Goal: Information Seeking & Learning: Learn about a topic

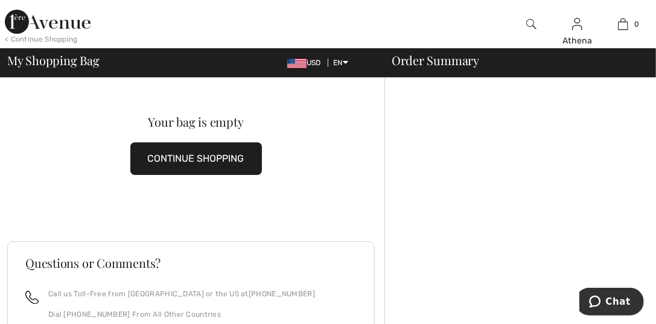
click at [71, 26] on img at bounding box center [48, 22] width 86 height 24
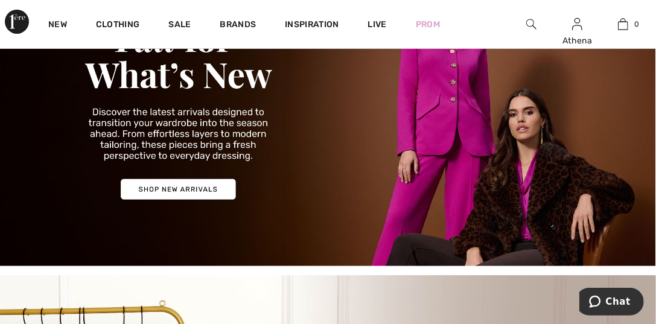
scroll to position [121, 0]
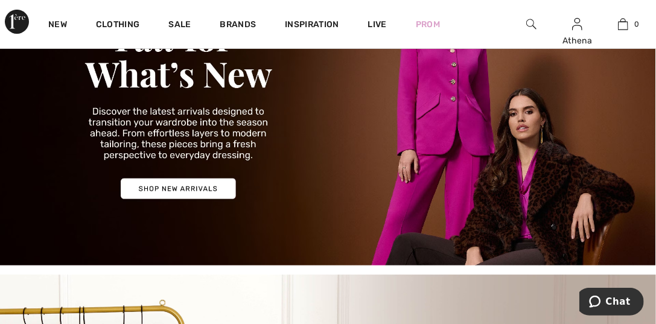
click at [187, 187] on img at bounding box center [328, 108] width 656 height 315
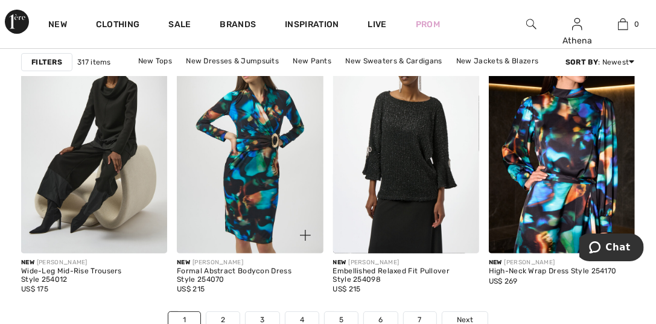
scroll to position [4286, 0]
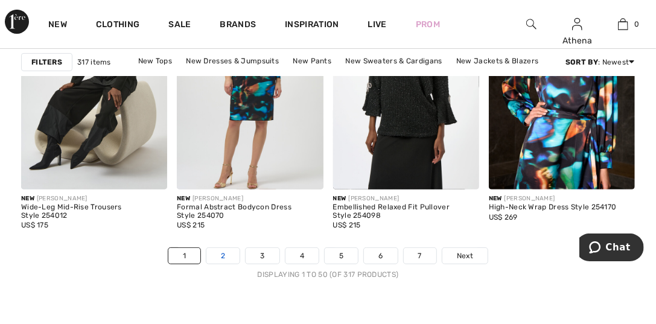
click at [227, 255] on link "2" at bounding box center [222, 256] width 33 height 16
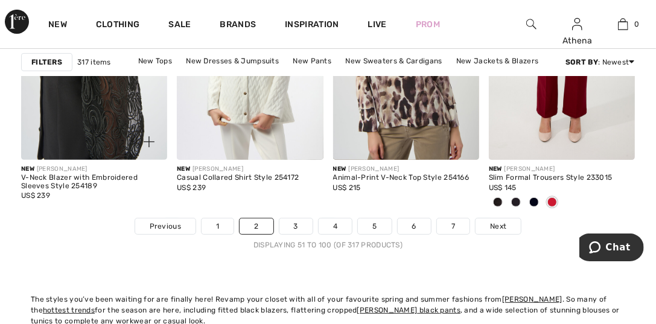
scroll to position [4347, 0]
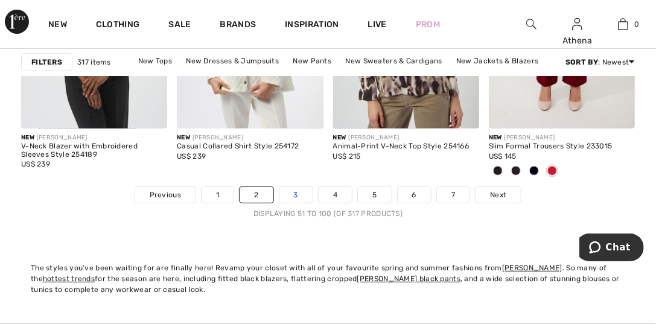
click at [293, 195] on link "3" at bounding box center [296, 195] width 33 height 16
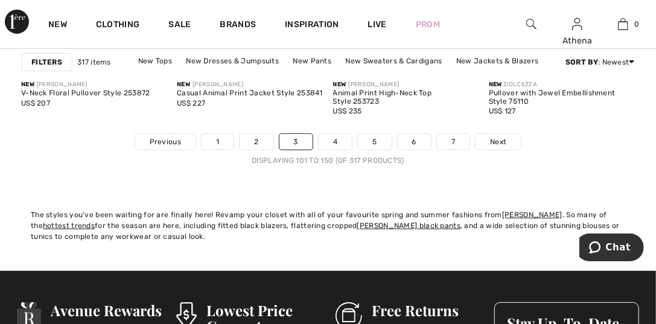
scroll to position [4407, 0]
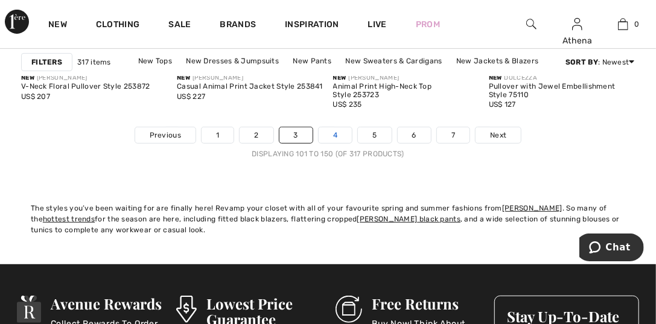
click at [330, 132] on link "4" at bounding box center [335, 135] width 33 height 16
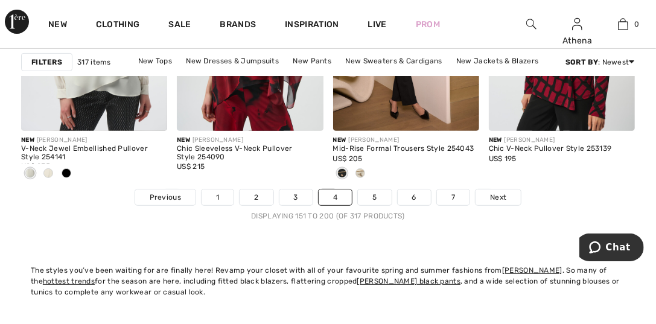
scroll to position [4347, 0]
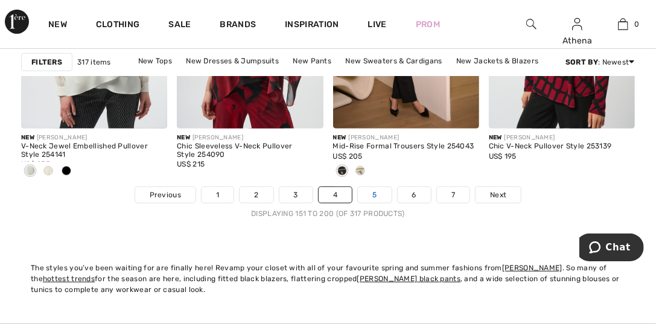
click at [373, 197] on link "5" at bounding box center [374, 195] width 33 height 16
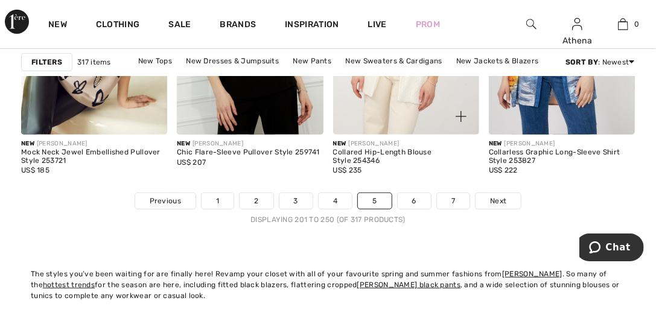
scroll to position [4347, 0]
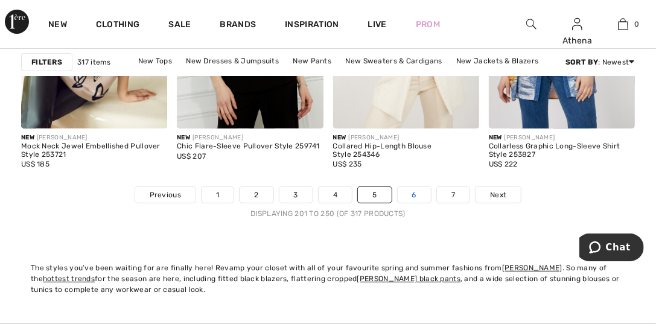
click at [419, 193] on link "6" at bounding box center [414, 195] width 33 height 16
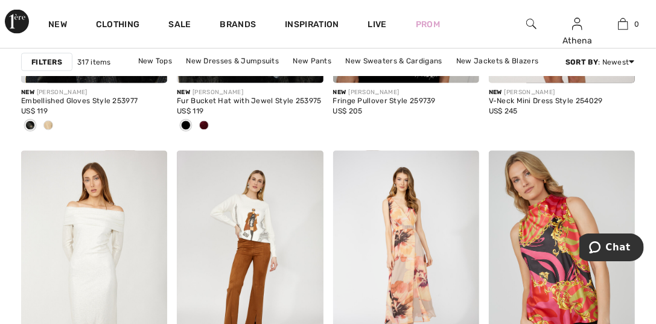
scroll to position [966, 0]
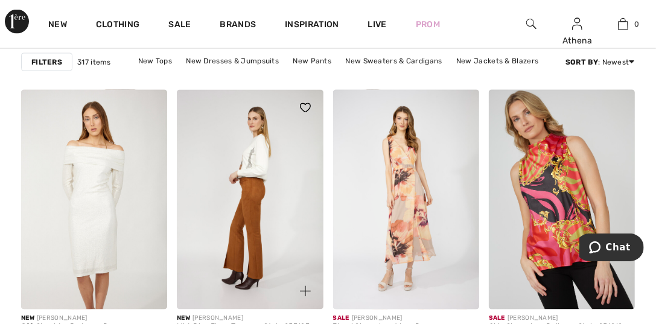
click at [244, 172] on img at bounding box center [250, 199] width 146 height 219
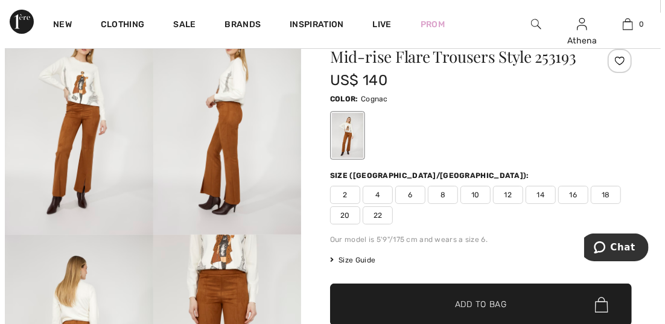
scroll to position [181, 0]
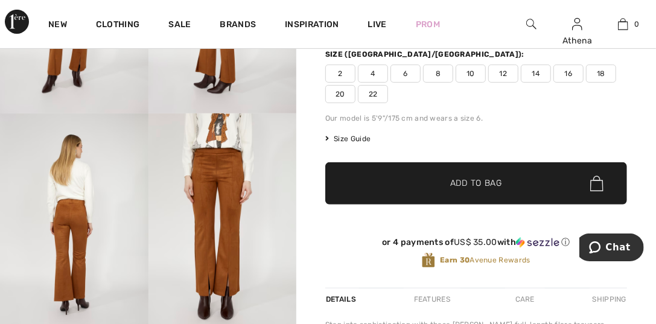
click at [210, 139] on img at bounding box center [223, 224] width 149 height 222
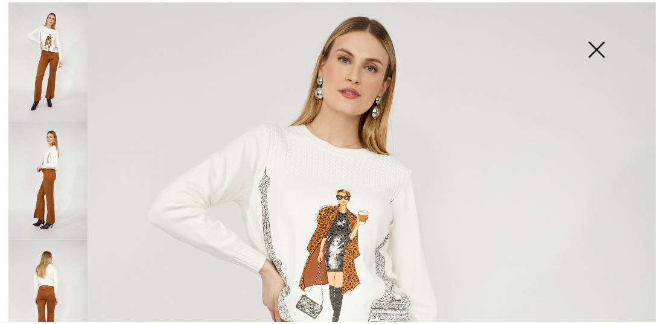
scroll to position [121, 0]
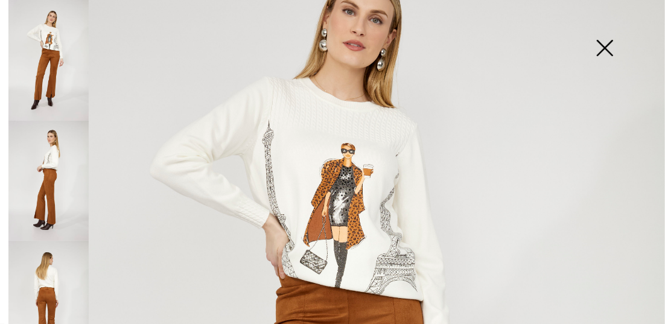
click at [597, 50] on img at bounding box center [605, 49] width 60 height 62
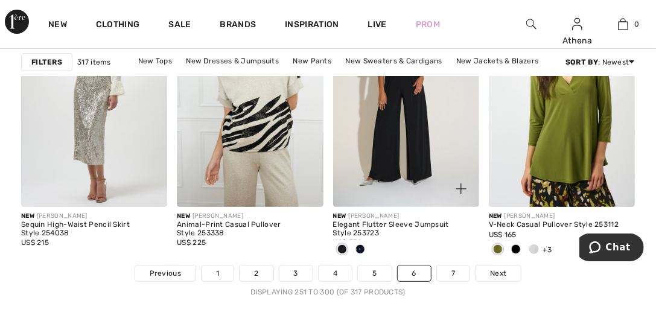
scroll to position [4286, 0]
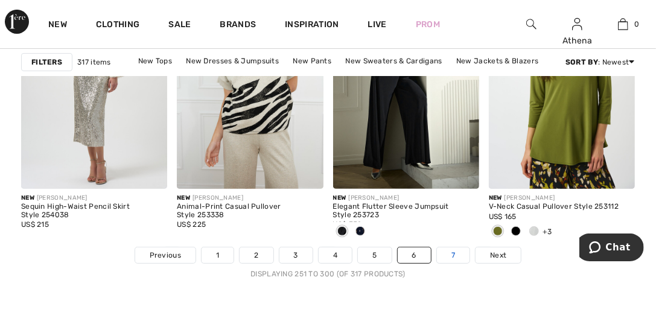
click at [450, 252] on link "7" at bounding box center [453, 256] width 33 height 16
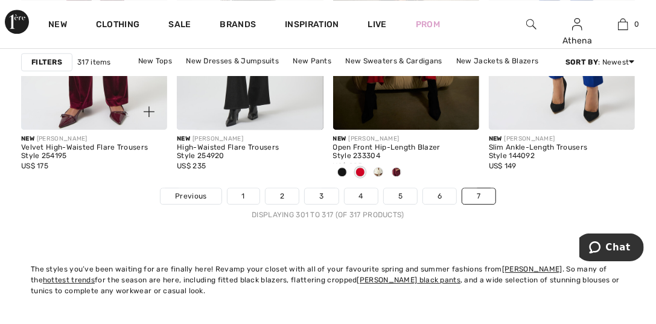
scroll to position [1570, 0]
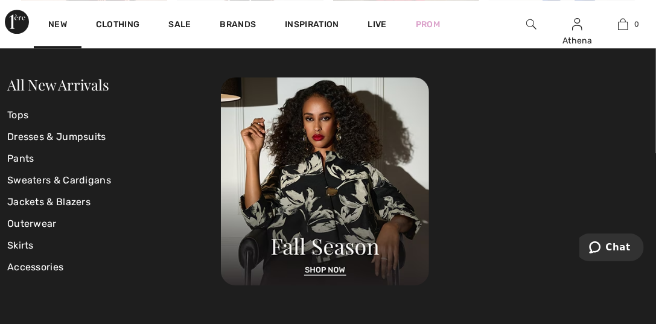
click at [14, 26] on img at bounding box center [17, 22] width 24 height 24
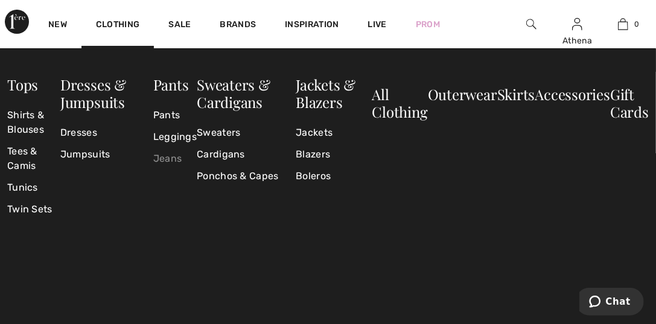
click at [166, 156] on link "Jeans" at bounding box center [174, 159] width 43 height 22
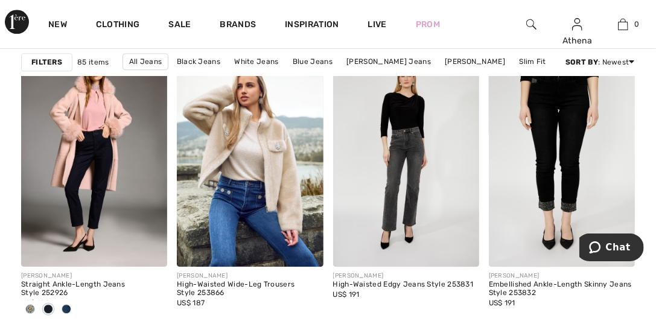
scroll to position [1388, 0]
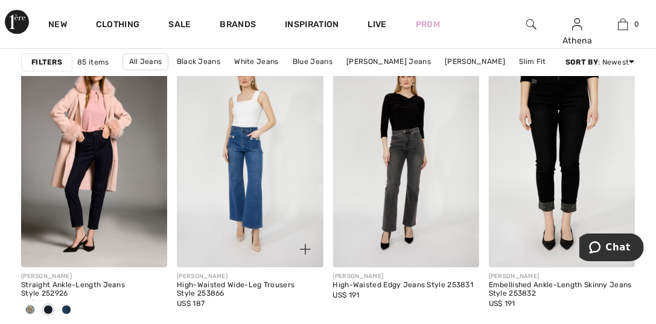
click at [261, 240] on img at bounding box center [250, 157] width 146 height 219
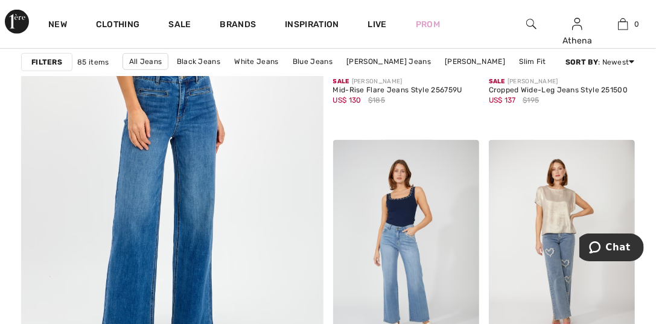
scroll to position [2536, 0]
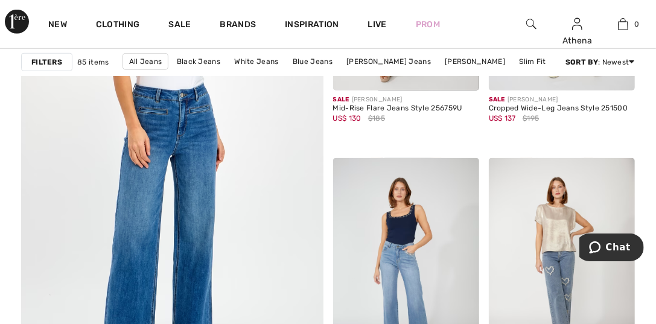
click at [190, 202] on img at bounding box center [172, 143] width 363 height 544
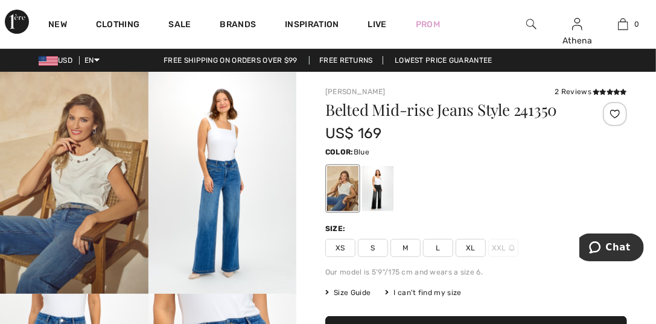
click at [362, 291] on span "Size Guide" at bounding box center [347, 292] width 45 height 11
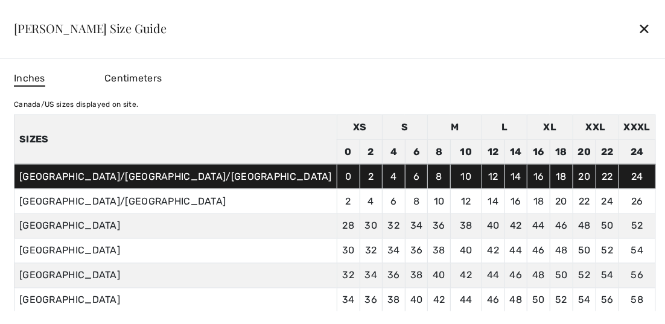
click at [639, 31] on div "✕" at bounding box center [645, 28] width 13 height 25
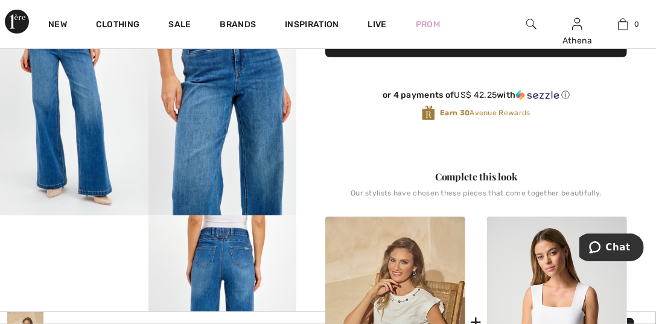
scroll to position [362, 0]
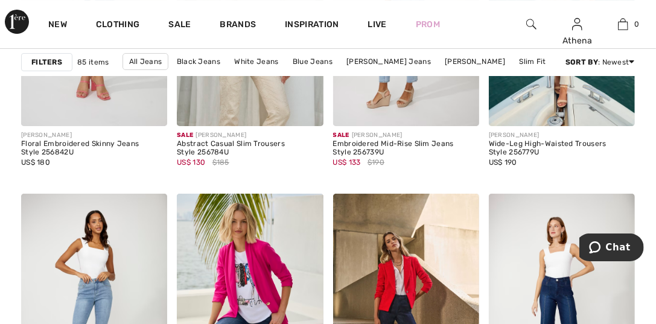
scroll to position [4347, 0]
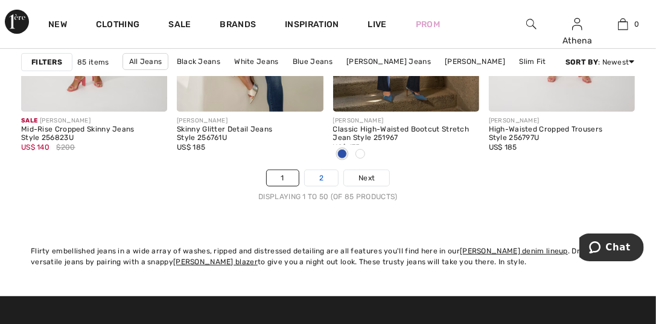
click at [318, 176] on link "2" at bounding box center [321, 178] width 33 height 16
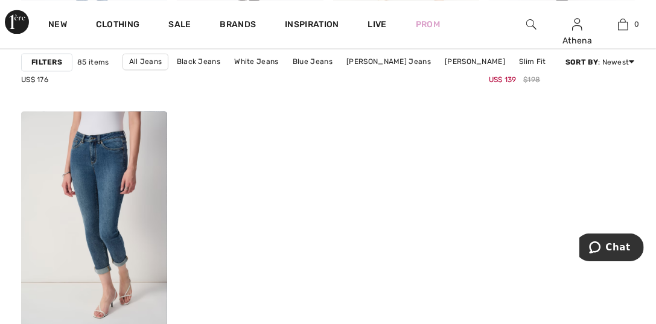
scroll to position [3381, 0]
